Goal: Register for event/course

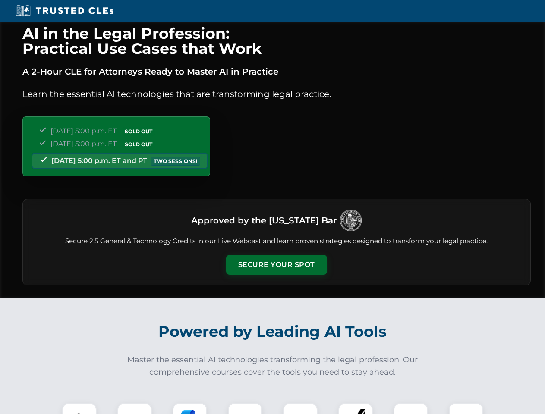
click at [276, 265] on button "Secure Your Spot" at bounding box center [276, 265] width 101 height 20
click at [79, 409] on img at bounding box center [79, 420] width 25 height 25
click at [135, 409] on div at bounding box center [134, 420] width 35 height 35
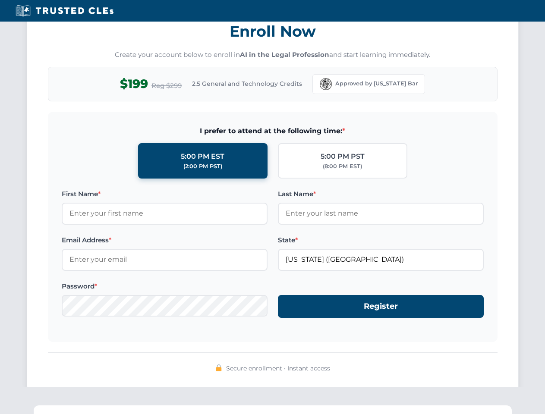
scroll to position [847, 0]
